Goal: Information Seeking & Learning: Learn about a topic

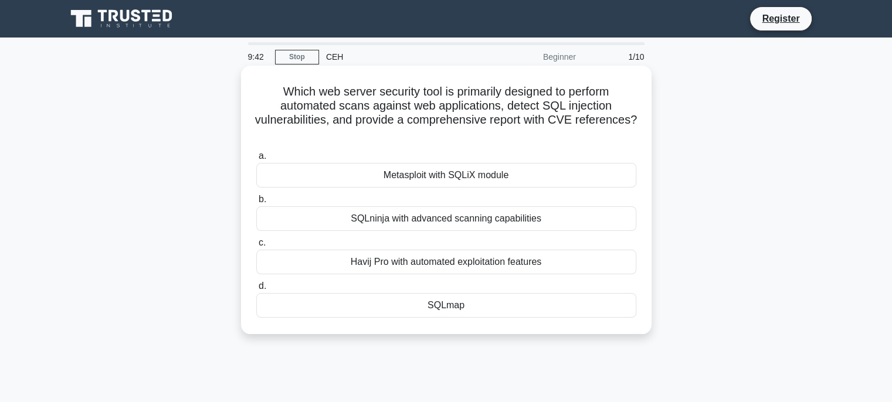
click at [482, 174] on div "Metasploit with SQLiX module" at bounding box center [446, 175] width 380 height 25
click at [256, 160] on input "a. Metasploit with SQLiX module" at bounding box center [256, 157] width 0 height 8
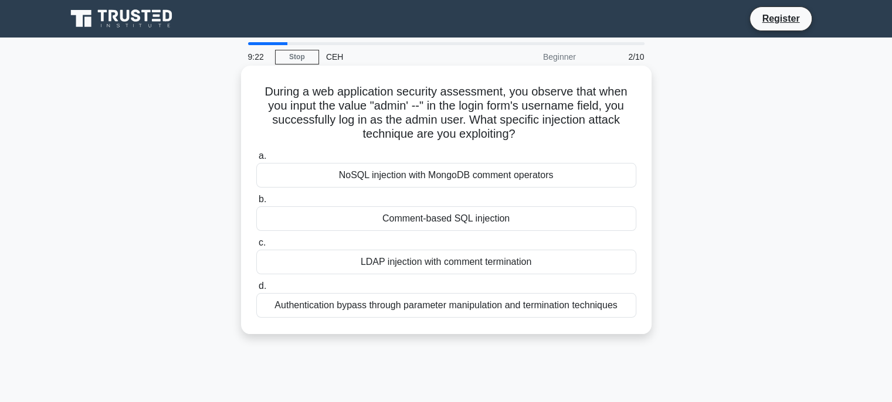
click at [521, 303] on div "Authentication bypass through parameter manipulation and termination techniques" at bounding box center [446, 305] width 380 height 25
click at [256, 290] on input "d. Authentication bypass through parameter manipulation and termination techniq…" at bounding box center [256, 287] width 0 height 8
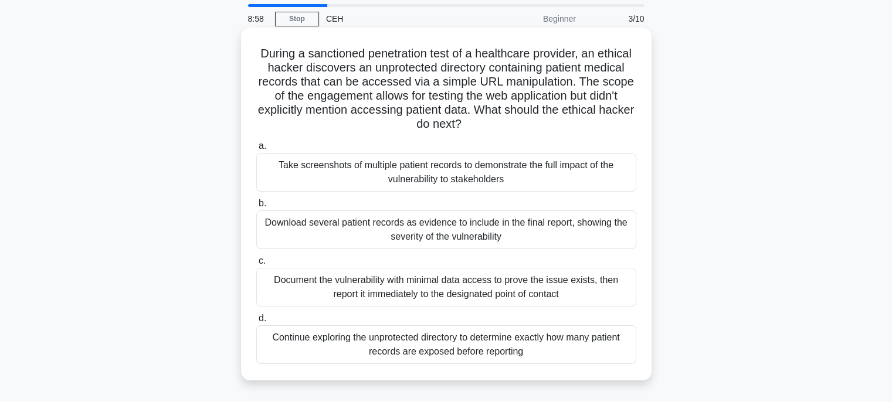
scroll to position [59, 0]
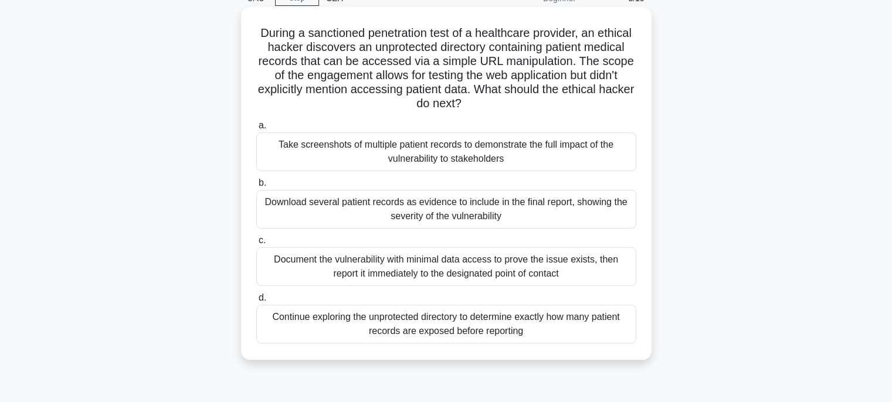
click at [555, 270] on div "Document the vulnerability with minimal data access to prove the issue exists, …" at bounding box center [446, 267] width 380 height 39
click at [256, 245] on input "c. Document the vulnerability with minimal data access to prove the issue exist…" at bounding box center [256, 241] width 0 height 8
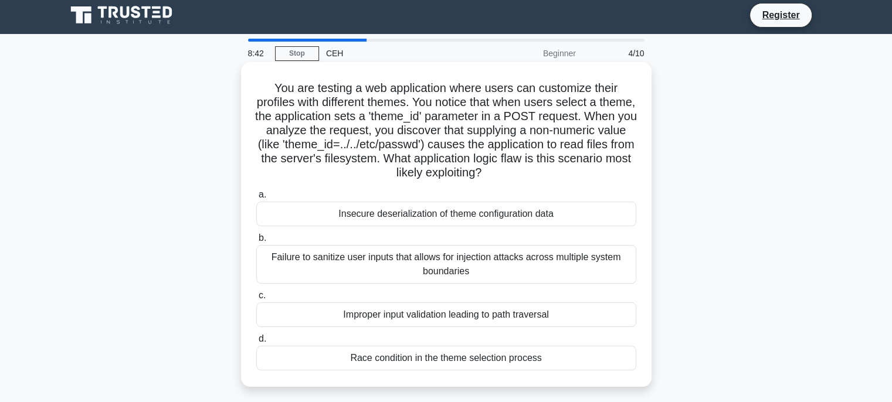
scroll to position [0, 0]
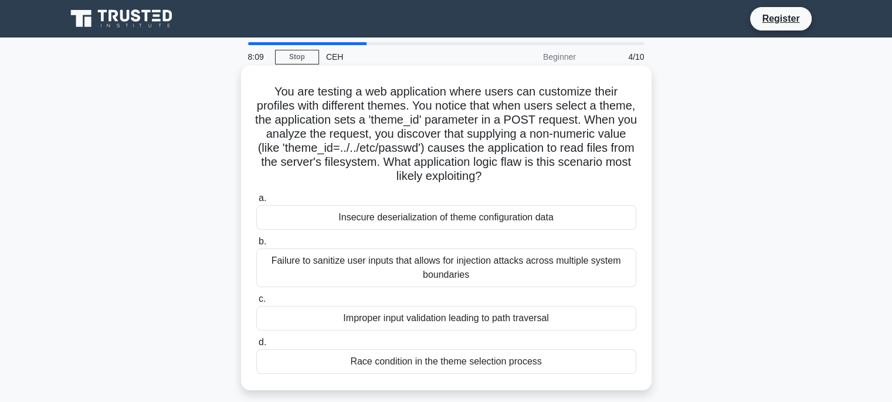
click at [543, 317] on div "Improper input validation leading to path traversal" at bounding box center [446, 318] width 380 height 25
click at [256, 303] on input "c. Improper input validation leading to path traversal" at bounding box center [256, 300] width 0 height 8
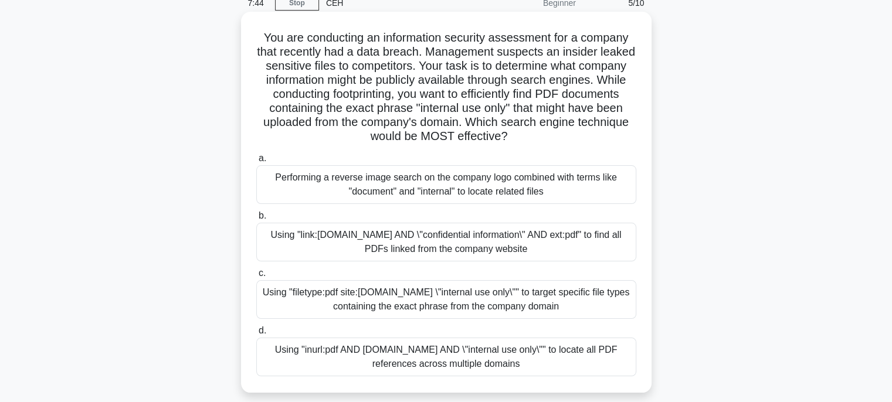
scroll to position [117, 0]
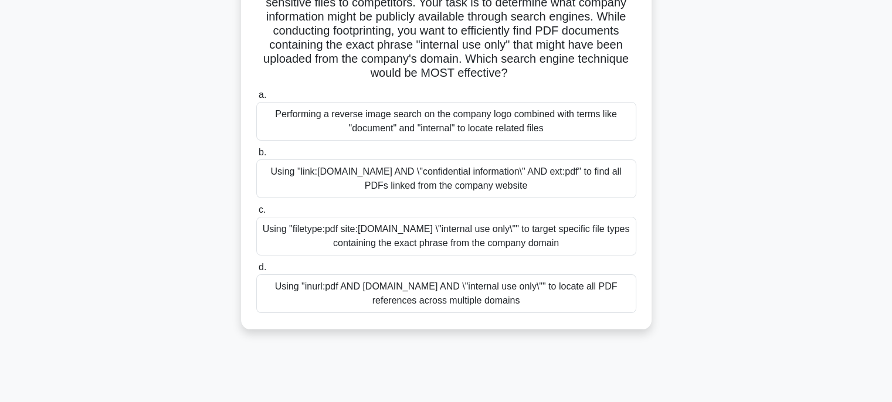
click at [455, 242] on div "Using "filetype:pdf site:[DOMAIN_NAME] \"internal use only\"" to target specifi…" at bounding box center [446, 236] width 380 height 39
click at [256, 214] on input "c. Using "filetype:pdf site:[DOMAIN_NAME] \"internal use only\"" to target spec…" at bounding box center [256, 210] width 0 height 8
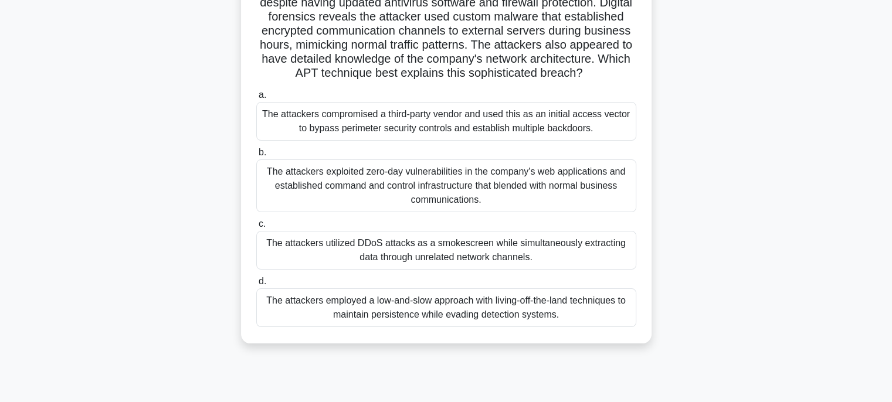
click at [584, 326] on div "The attackers employed a low-and-slow approach with living-off-the-land techniq…" at bounding box center [446, 308] width 380 height 39
click at [256, 286] on input "d. The attackers employed a low-and-slow approach with living-off-the-land tech…" at bounding box center [256, 282] width 0 height 8
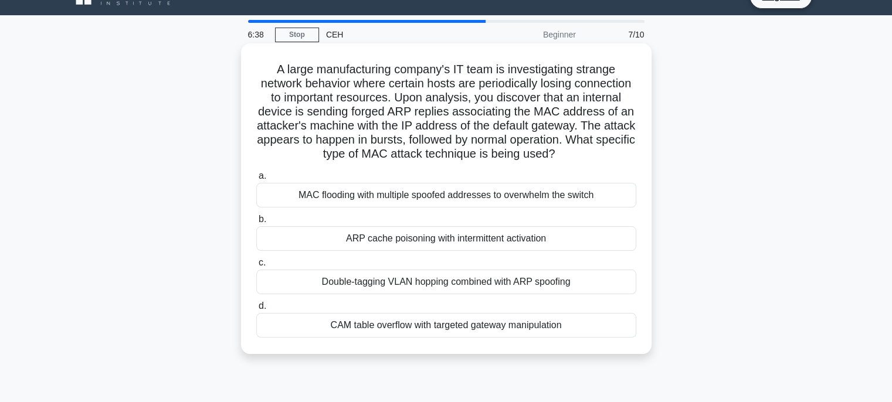
scroll to position [0, 0]
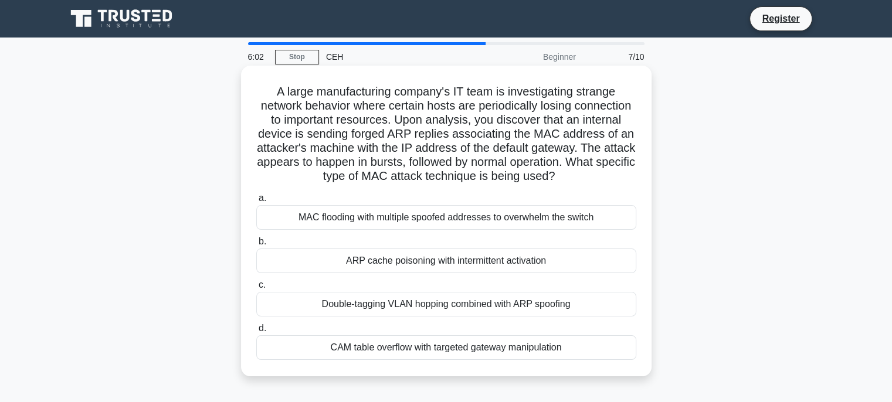
click at [521, 230] on div "MAC flooding with multiple spoofed addresses to overwhelm the switch" at bounding box center [446, 217] width 380 height 25
click at [256, 202] on input "a. MAC flooding with multiple spoofed addresses to overwhelm the switch" at bounding box center [256, 199] width 0 height 8
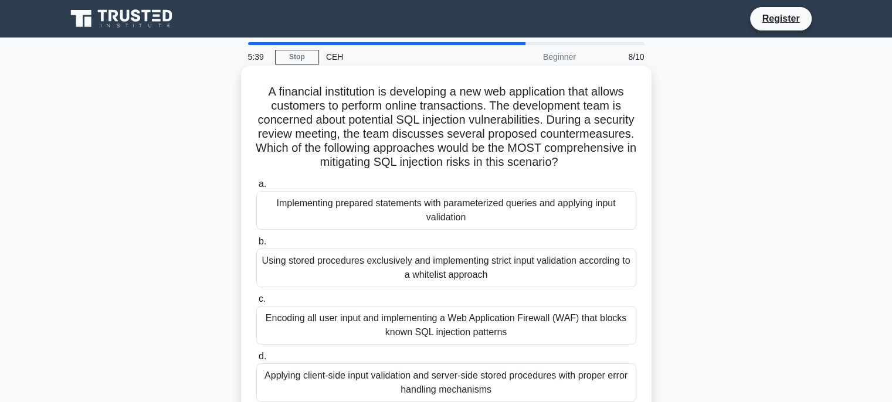
scroll to position [59, 0]
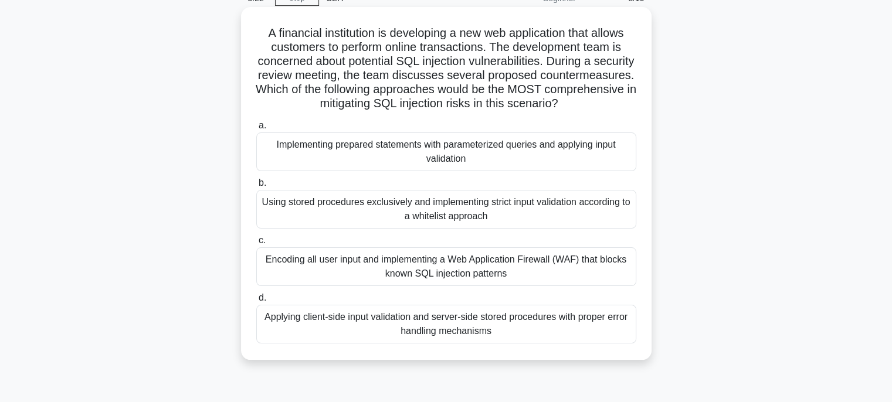
click at [533, 167] on div "Implementing prepared statements with parameterized queries and applying input …" at bounding box center [446, 152] width 380 height 39
click at [256, 130] on input "a. Implementing prepared statements with parameterized queries and applying inp…" at bounding box center [256, 126] width 0 height 8
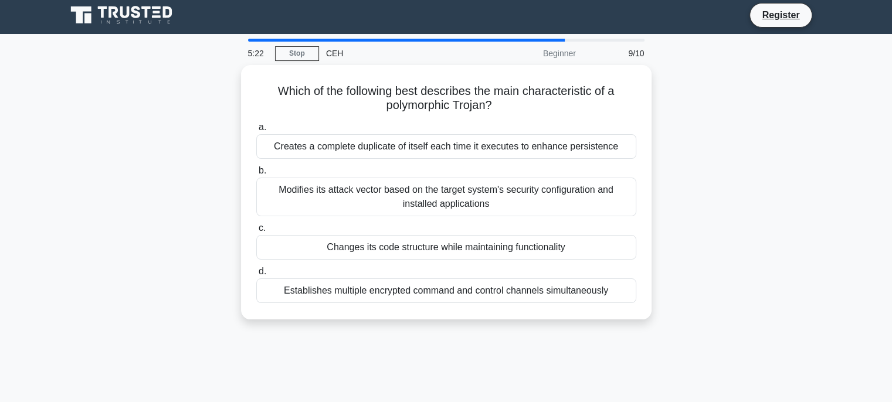
scroll to position [0, 0]
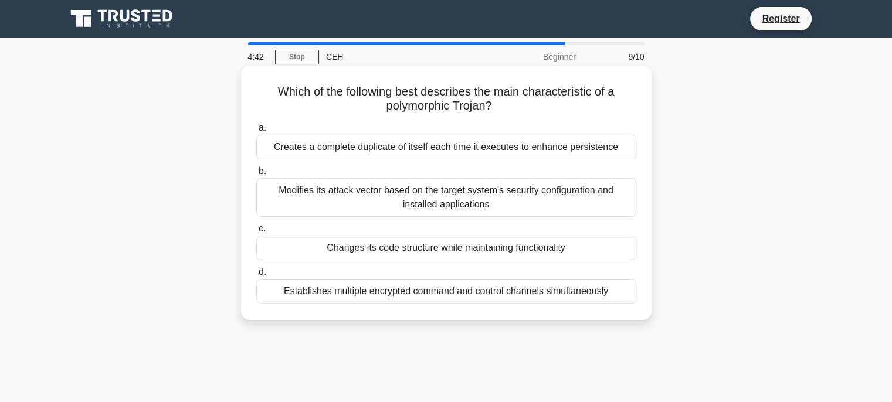
click at [514, 199] on div "Modifies its attack vector based on the target system's security configuration …" at bounding box center [446, 197] width 380 height 39
click at [256, 175] on input "b. Modifies its attack vector based on the target system's security configurati…" at bounding box center [256, 172] width 0 height 8
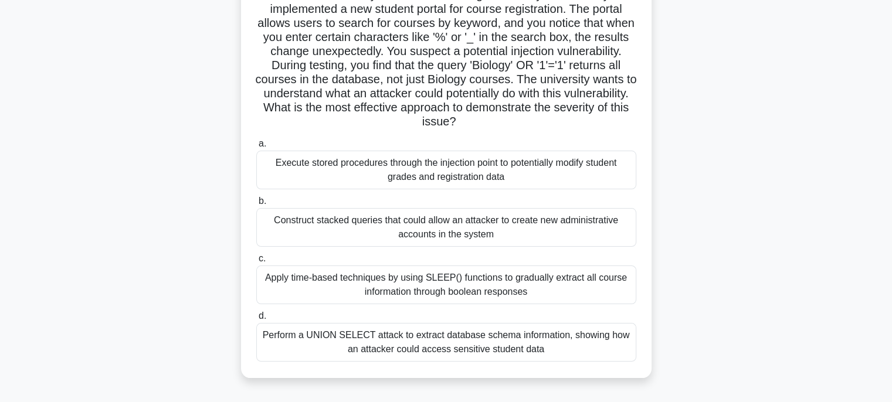
scroll to position [117, 0]
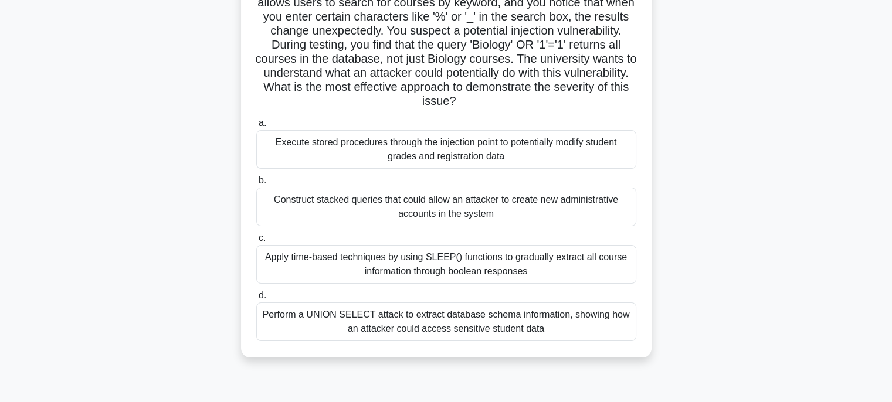
click at [535, 211] on div "Construct stacked queries that could allow an attacker to create new administra…" at bounding box center [446, 207] width 380 height 39
click at [256, 185] on input "b. Construct stacked queries that could allow an attacker to create new adminis…" at bounding box center [256, 181] width 0 height 8
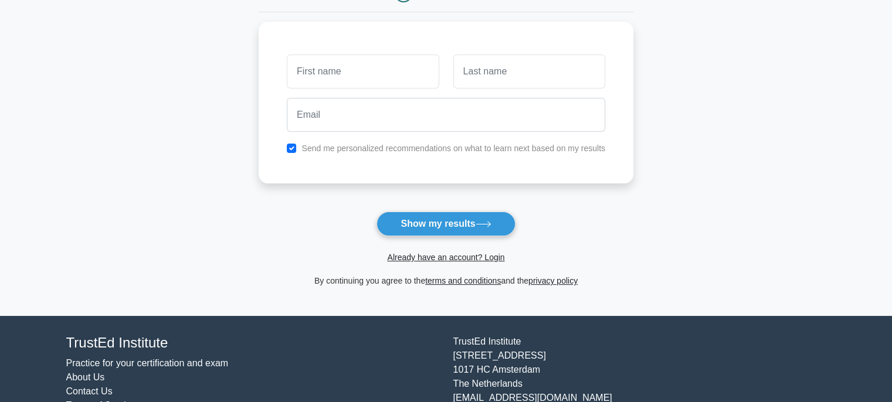
scroll to position [187, 0]
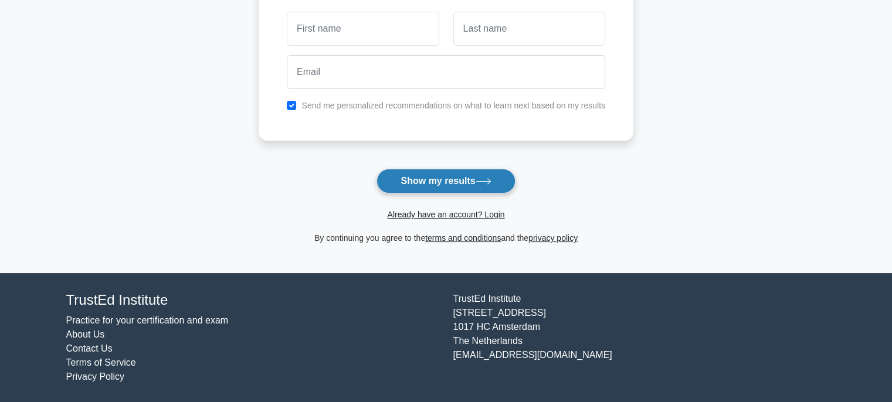
click at [455, 179] on button "Show my results" at bounding box center [446, 181] width 138 height 25
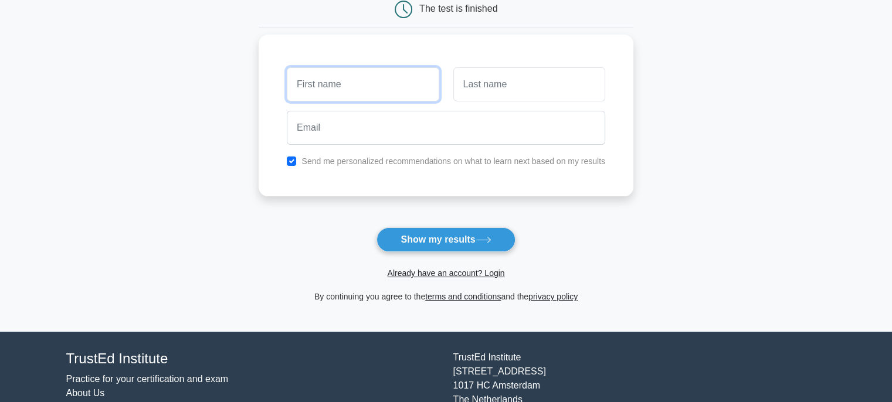
click at [366, 85] on input "text" at bounding box center [363, 84] width 152 height 34
type input "Daniyal"
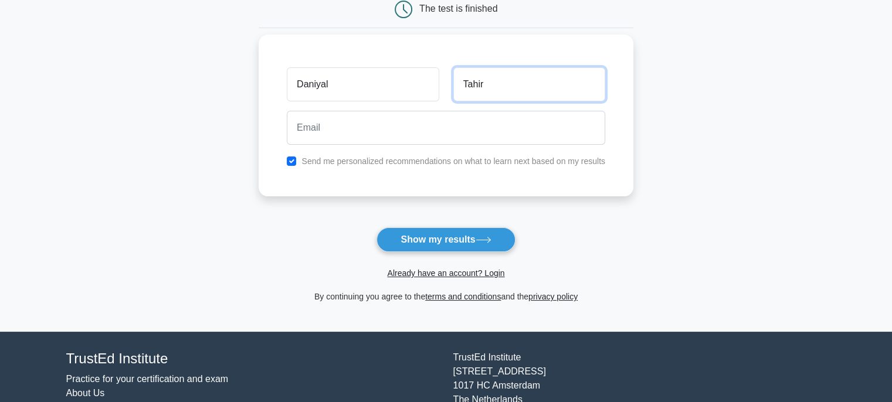
type input "Tahir"
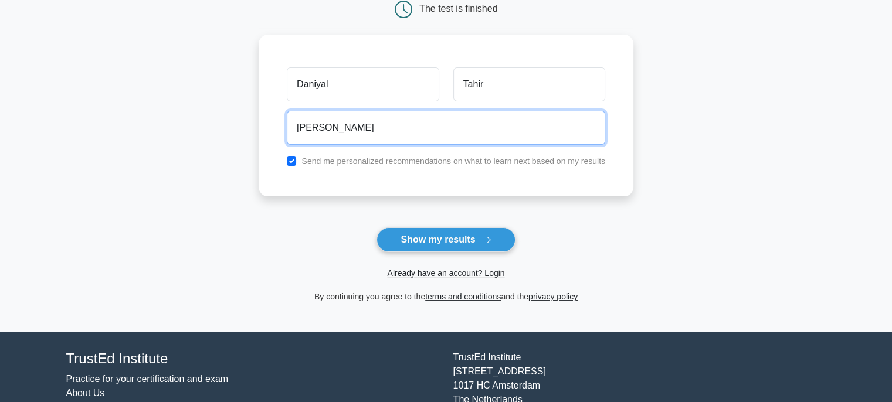
type input "daniyal.tahir@abmgroup.com"
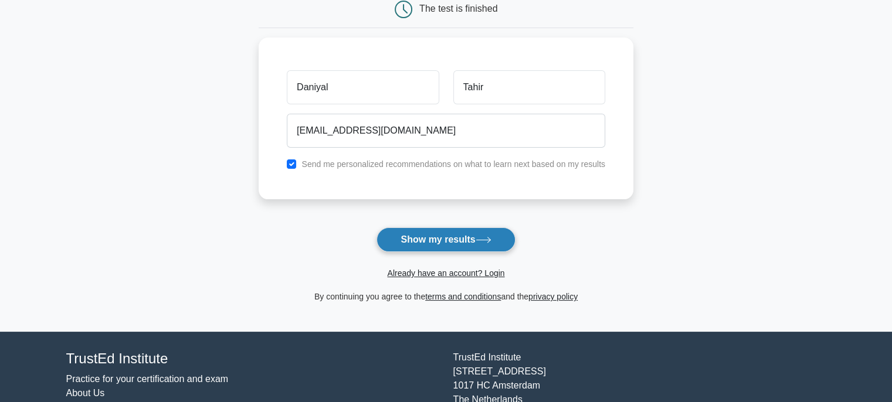
click at [465, 243] on button "Show my results" at bounding box center [446, 240] width 138 height 25
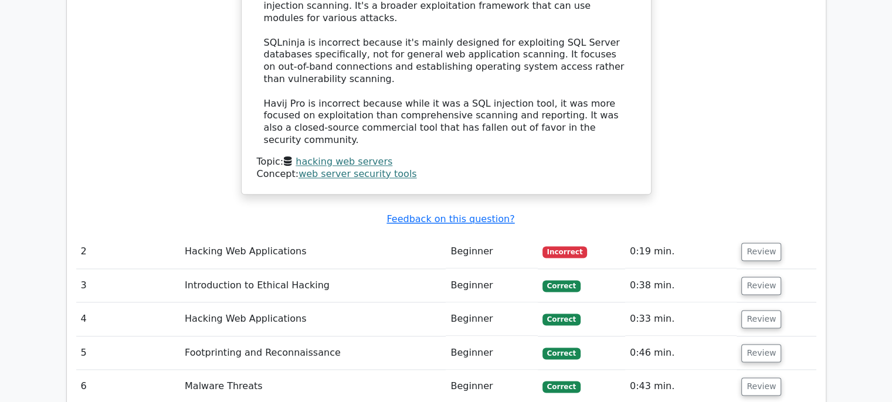
scroll to position [1555, 0]
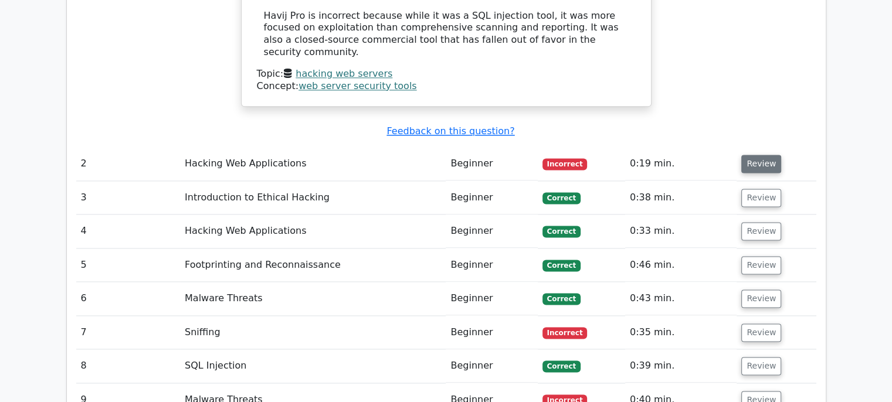
click at [756, 155] on button "Review" at bounding box center [761, 164] width 40 height 18
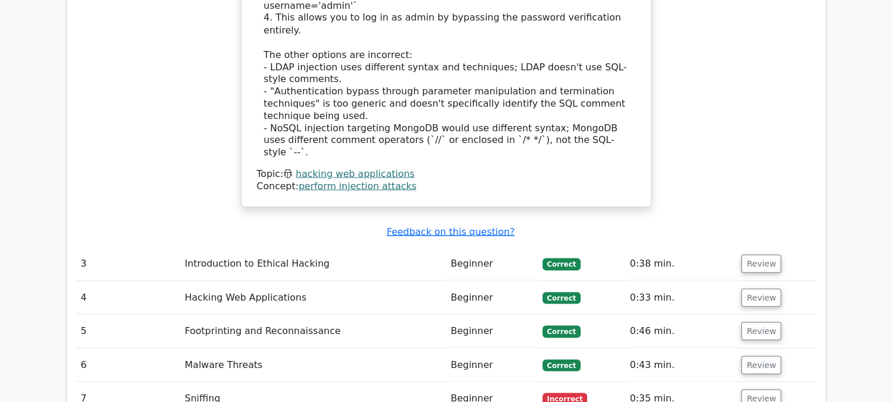
scroll to position [2200, 0]
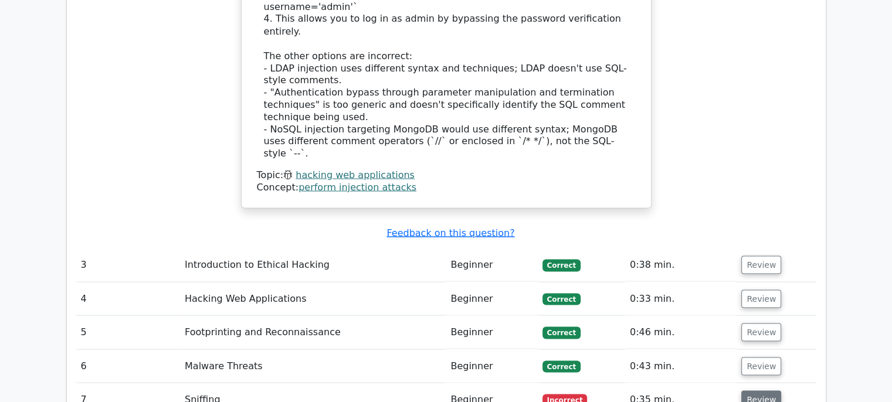
click at [750, 391] on button "Review" at bounding box center [761, 400] width 40 height 18
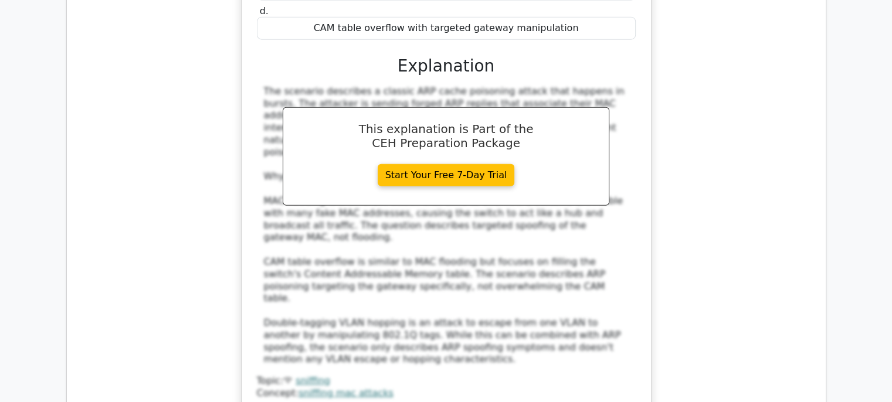
scroll to position [2962, 0]
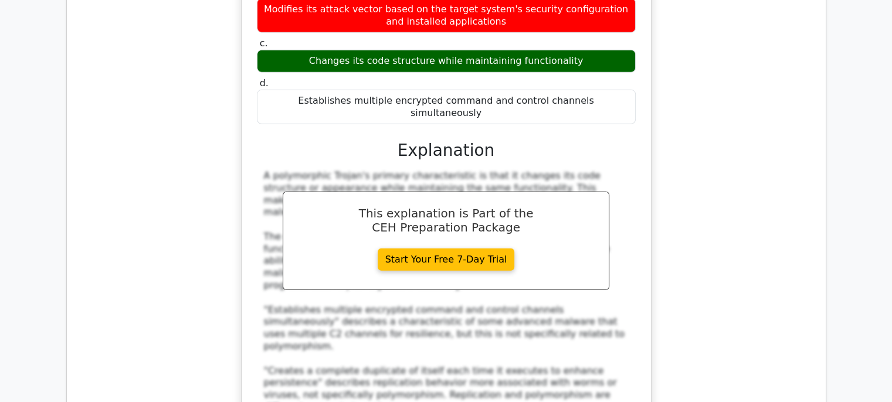
scroll to position [3666, 0]
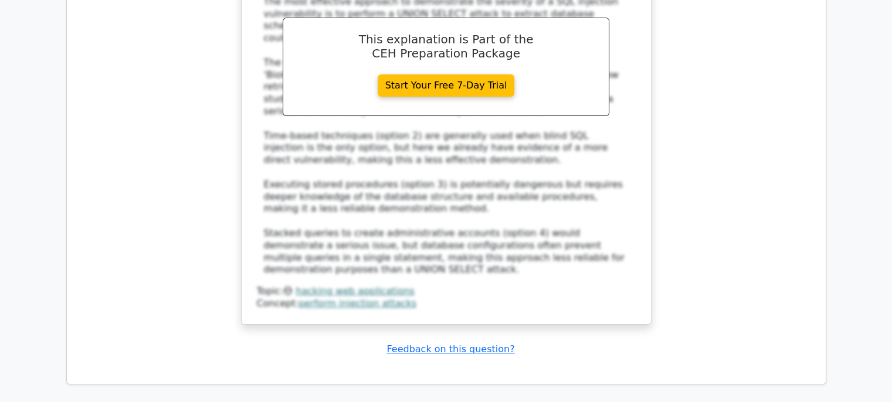
scroll to position [4781, 0]
